Goal: Transaction & Acquisition: Purchase product/service

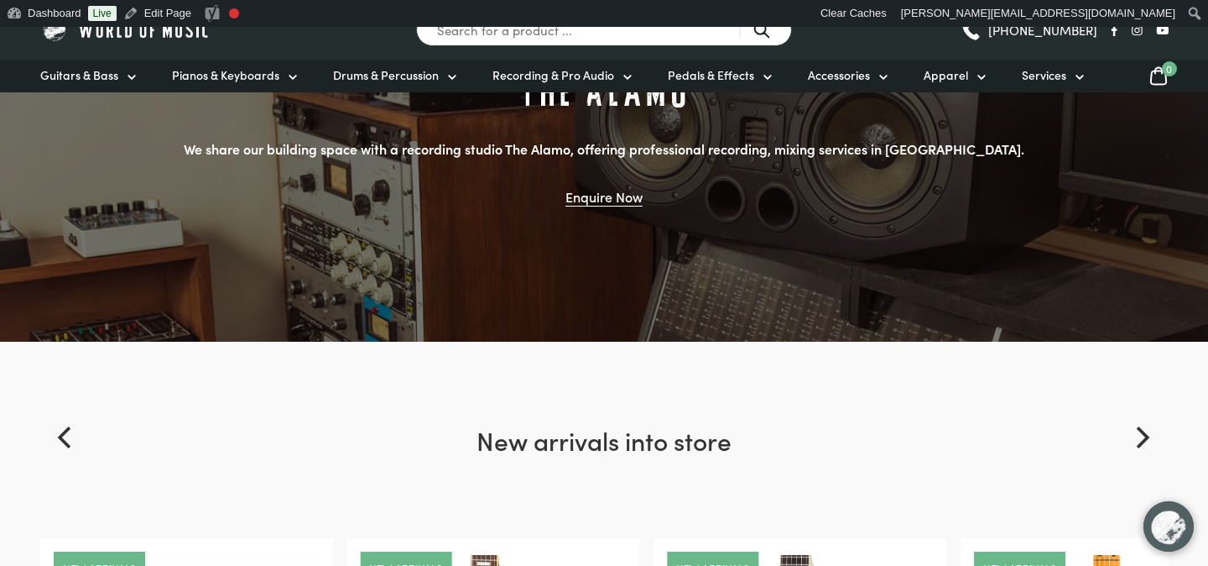
scroll to position [1639, 0]
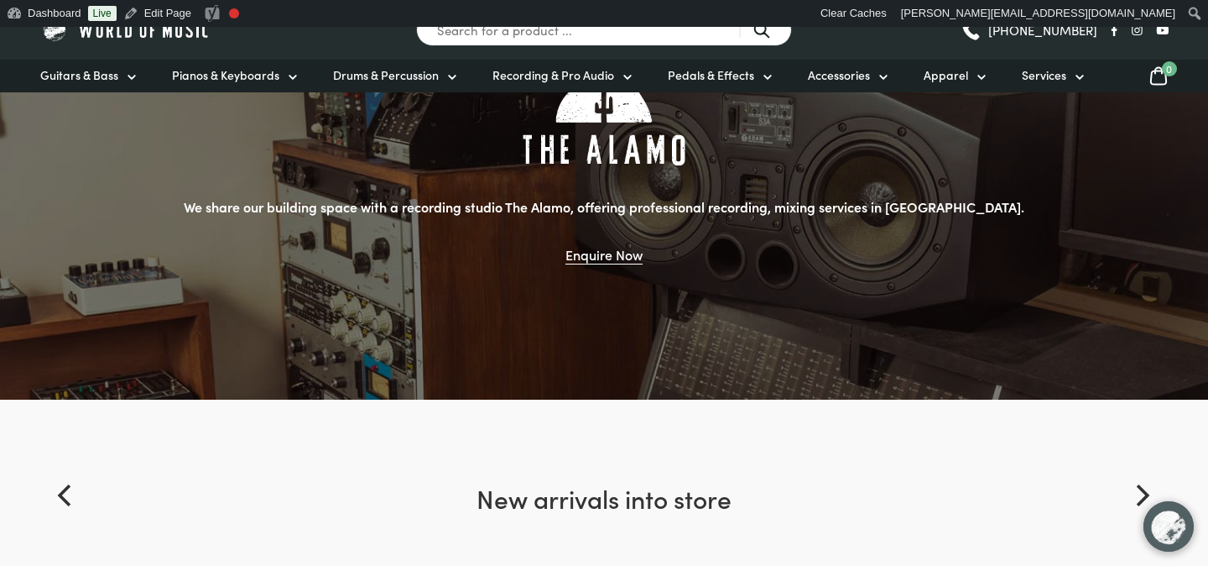
click at [616, 251] on link "Enquire Now" at bounding box center [604, 254] width 77 height 19
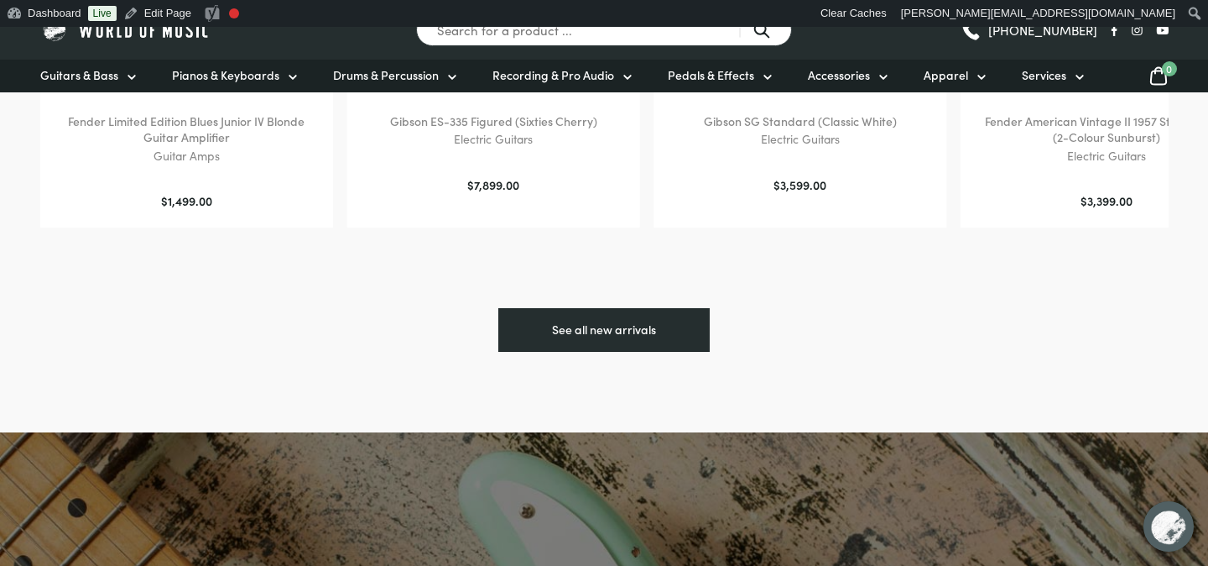
scroll to position [2390, 0]
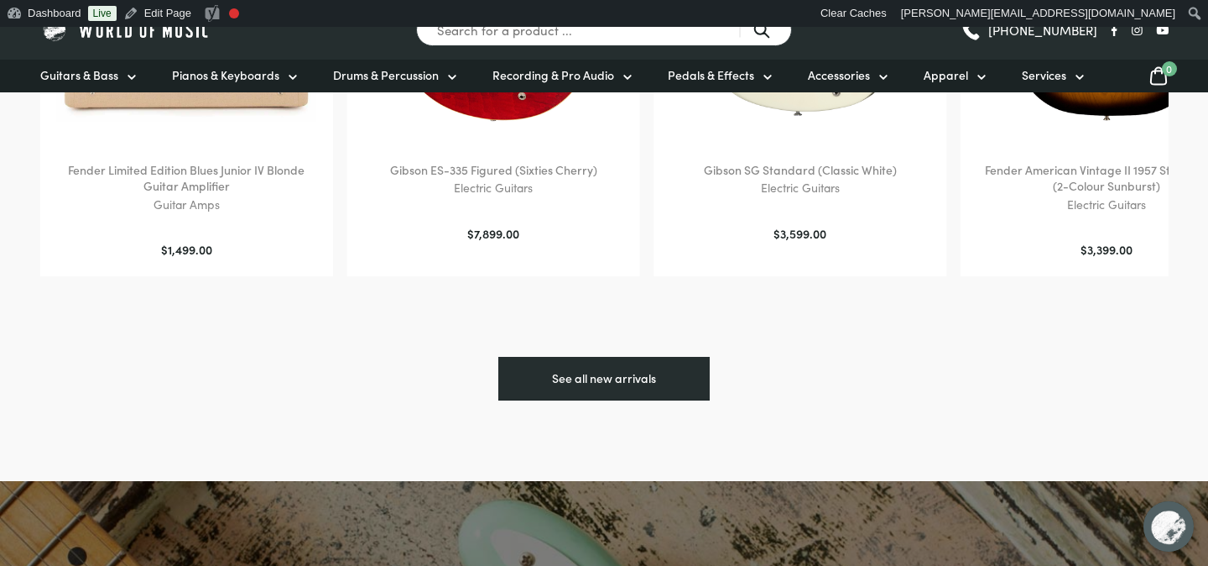
click at [1026, 173] on h2 "Fender American Vintage II 1957 Stratocaster (2-Colour Sunburst)" at bounding box center [1107, 178] width 260 height 33
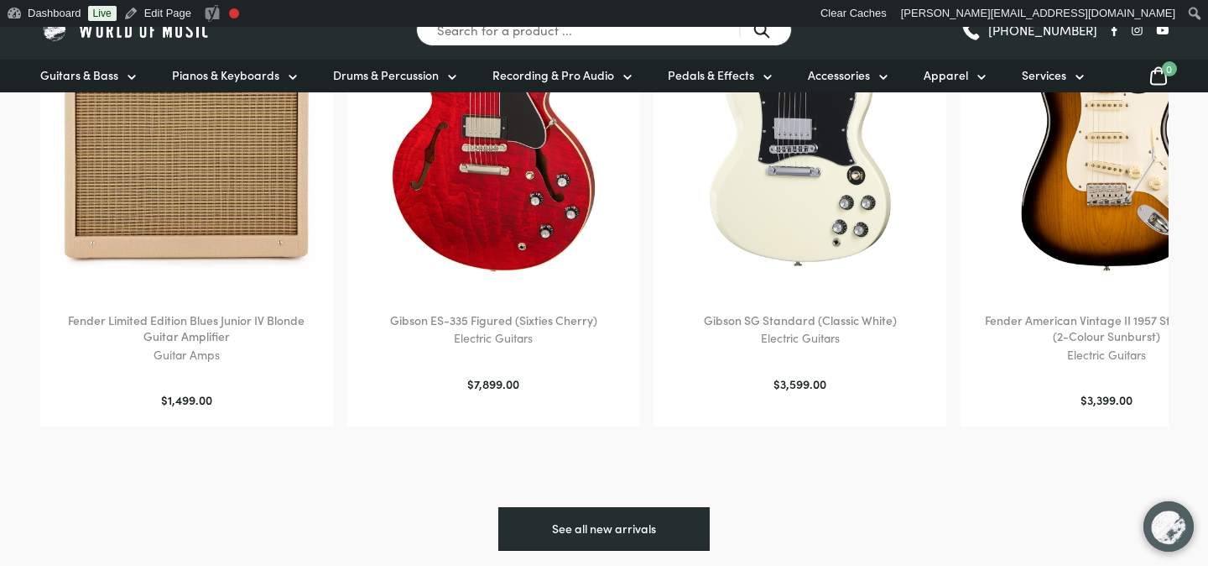
scroll to position [2224, 0]
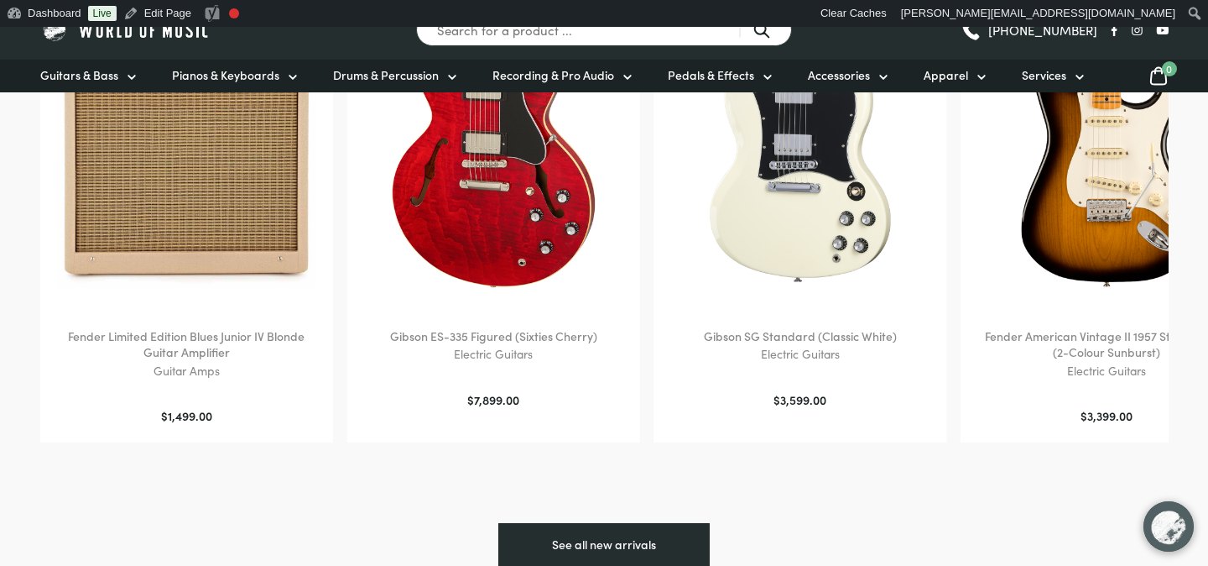
click at [1072, 180] on img at bounding box center [1107, 158] width 260 height 260
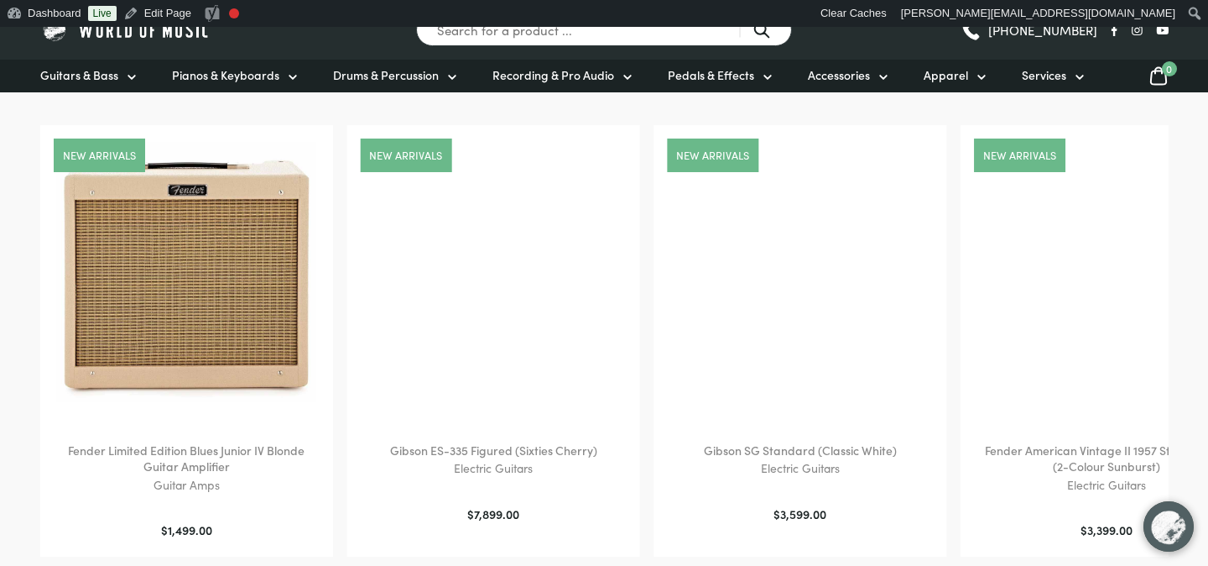
scroll to position [2108, 0]
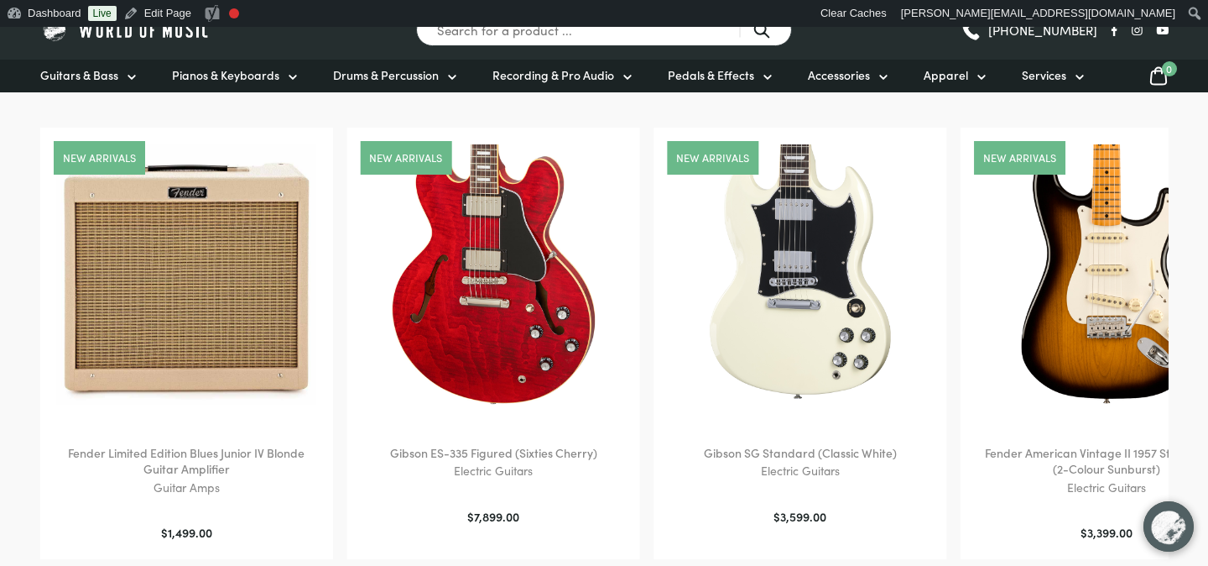
click at [743, 270] on img at bounding box center [800, 274] width 260 height 260
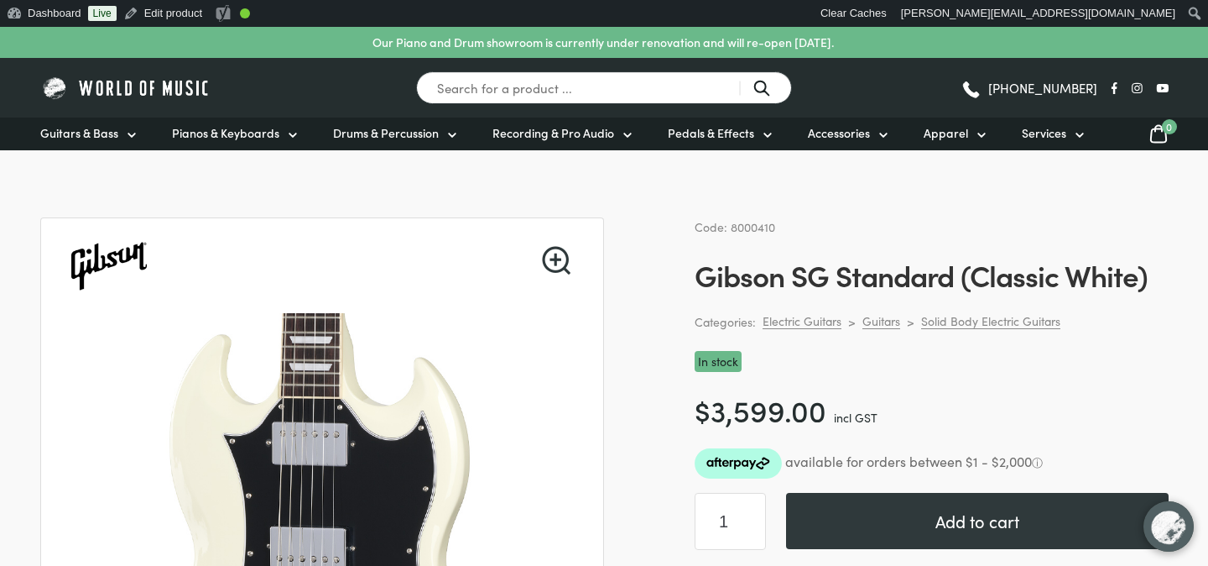
click at [1137, 87] on icon at bounding box center [1137, 88] width 11 height 12
click at [1113, 85] on icon at bounding box center [1114, 88] width 6 height 12
